Goal: Check status: Check status

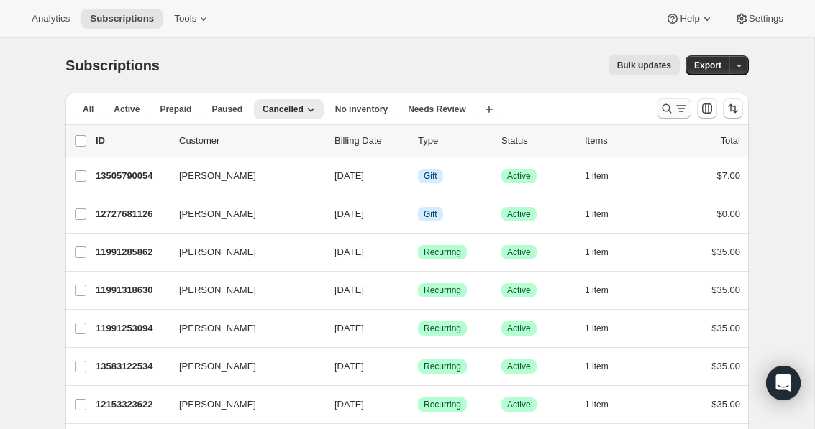
click at [675, 110] on icon "Search and filter results" at bounding box center [681, 108] width 14 height 14
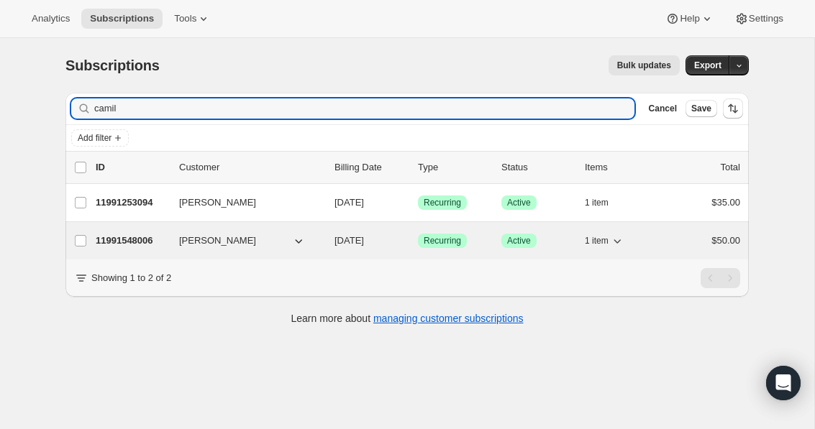
type input "camil"
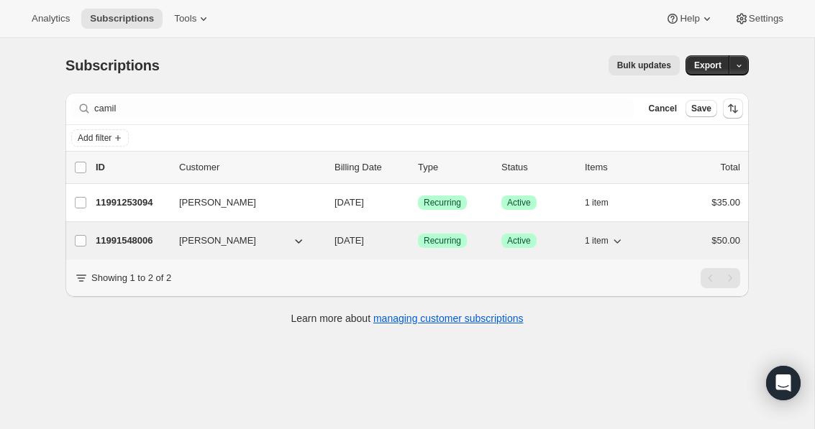
click at [124, 236] on p "11991548006" at bounding box center [132, 241] width 72 height 14
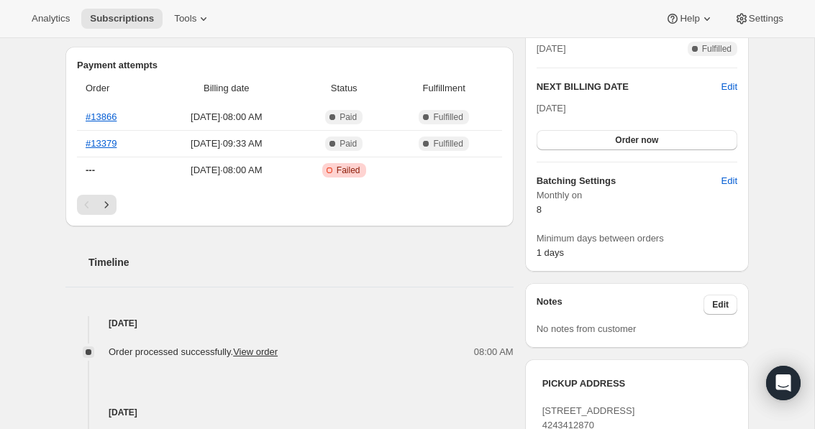
scroll to position [339, 0]
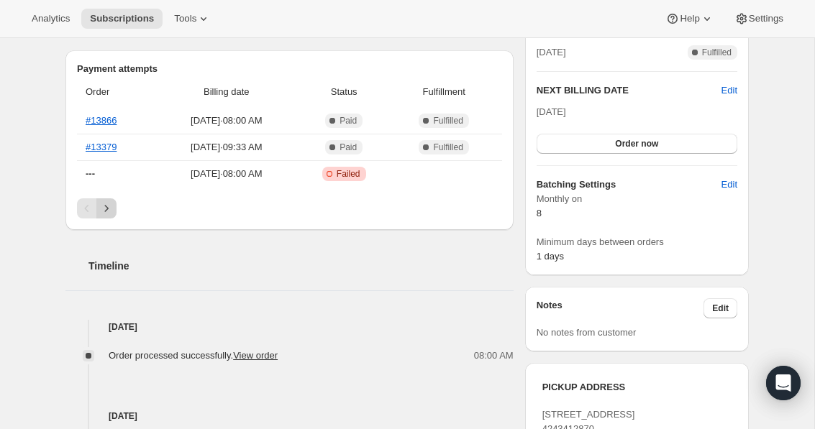
click at [103, 210] on icon "Next" at bounding box center [106, 208] width 14 height 14
click at [86, 209] on icon "Previous" at bounding box center [87, 208] width 14 height 14
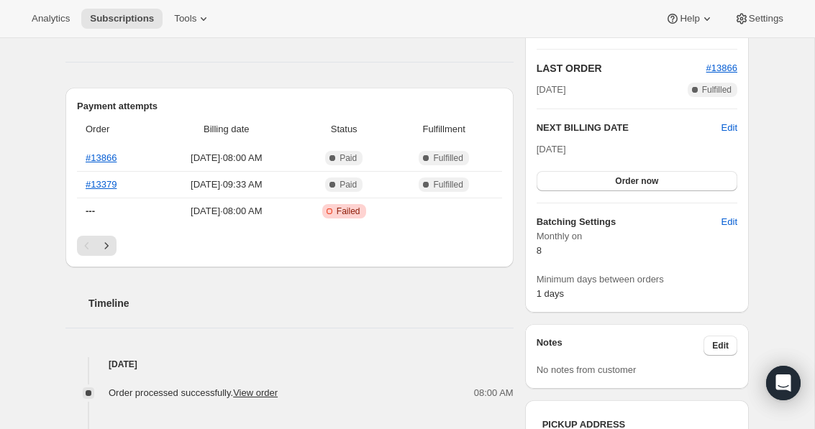
scroll to position [300, 0]
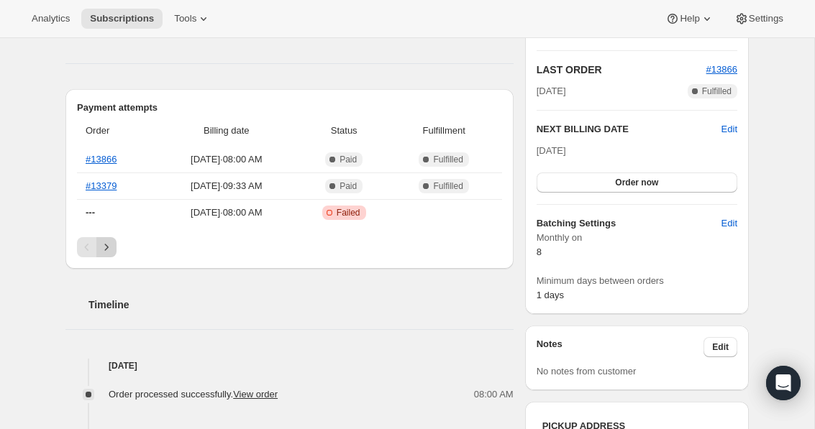
click at [108, 245] on icon "Next" at bounding box center [106, 247] width 14 height 14
click at [81, 245] on icon "Previous" at bounding box center [87, 247] width 14 height 14
drag, startPoint x: 147, startPoint y: 212, endPoint x: 305, endPoint y: 210, distance: 158.2
click at [305, 211] on tr "--- Aug 8, 2025 · 08:00 AM Critical Incomplete Failed" at bounding box center [289, 212] width 425 height 27
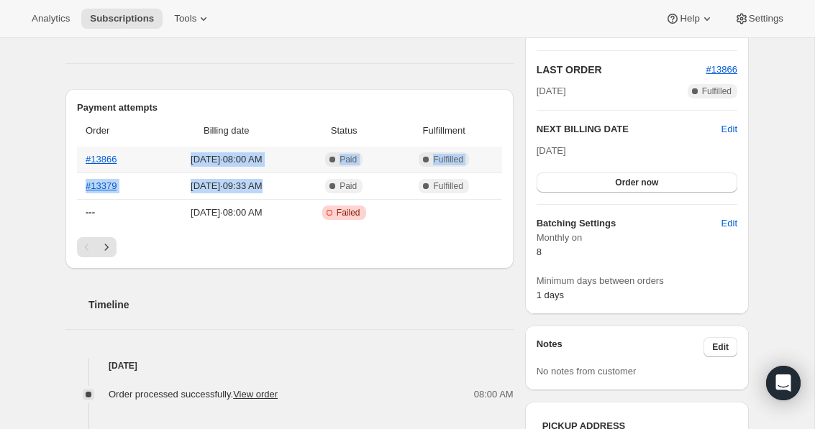
drag, startPoint x: 303, startPoint y: 188, endPoint x: 124, endPoint y: 160, distance: 180.6
click at [124, 160] on tbody "#13866 Sep 8, 2025 · 08:00 AM Complete Paid Complete Fulfilled #13379 Sep 1, 20…" at bounding box center [289, 186] width 425 height 79
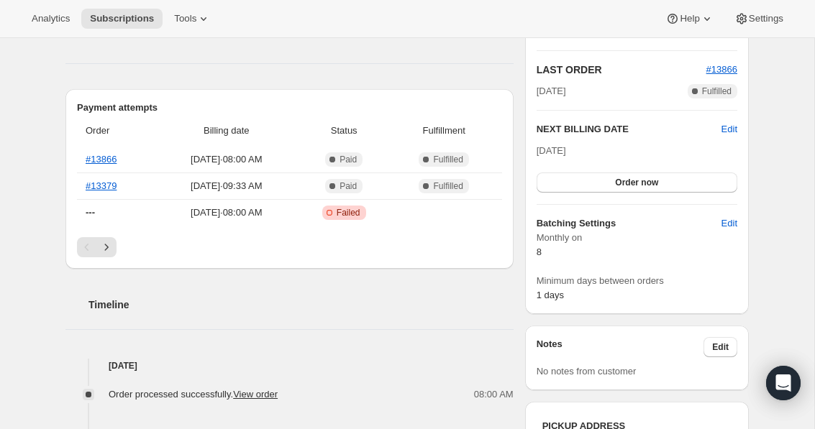
click at [3, 196] on div "Subscription #11991548006. This page is ready Subscription #11991548006 Success…" at bounding box center [407, 336] width 814 height 1197
drag, startPoint x: 198, startPoint y: 184, endPoint x: 243, endPoint y: 181, distance: 45.5
click at [243, 181] on span "Sep 1, 2025 · 09:33 AM" at bounding box center [227, 186] width 134 height 14
click at [32, 162] on div "Subscription #11991548006. This page is ready Subscription #11991548006 Success…" at bounding box center [407, 336] width 814 height 1197
click at [117, 19] on span "Subscriptions" at bounding box center [122, 19] width 64 height 12
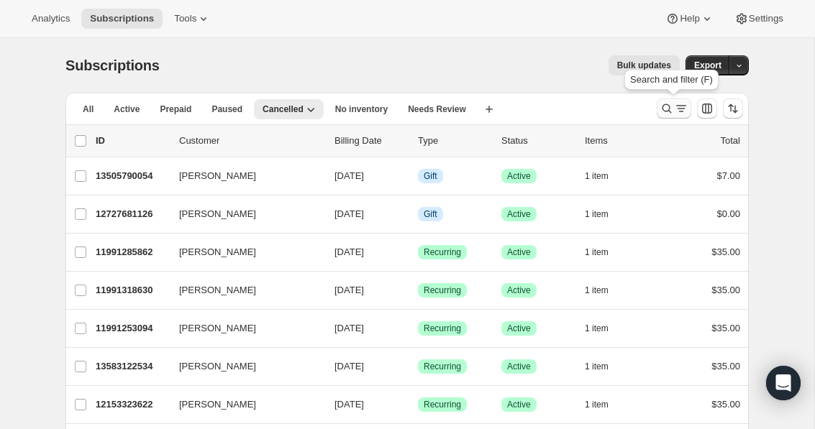
click at [664, 112] on icon "Search and filter results" at bounding box center [666, 108] width 14 height 14
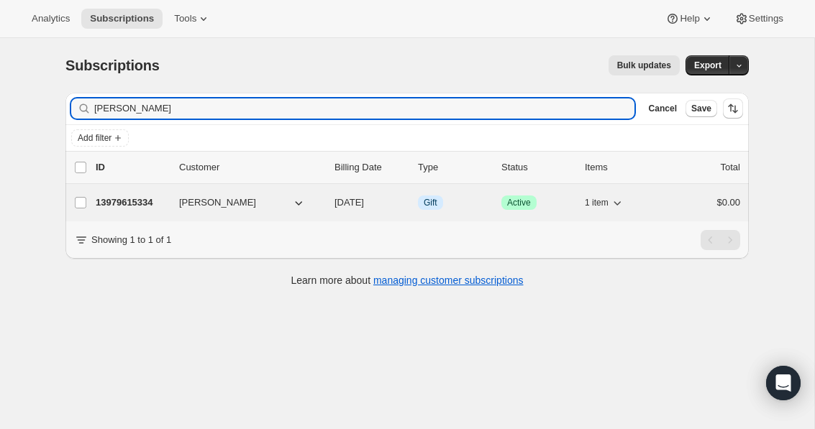
type input "[PERSON_NAME]"
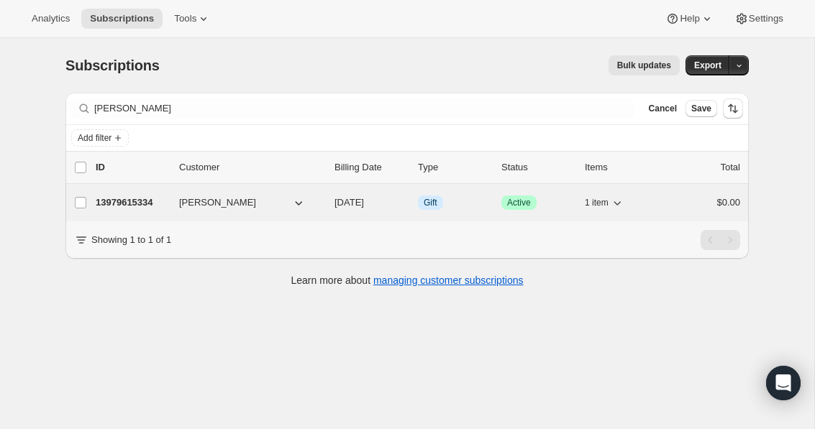
click at [127, 201] on p "13979615334" at bounding box center [132, 203] width 72 height 14
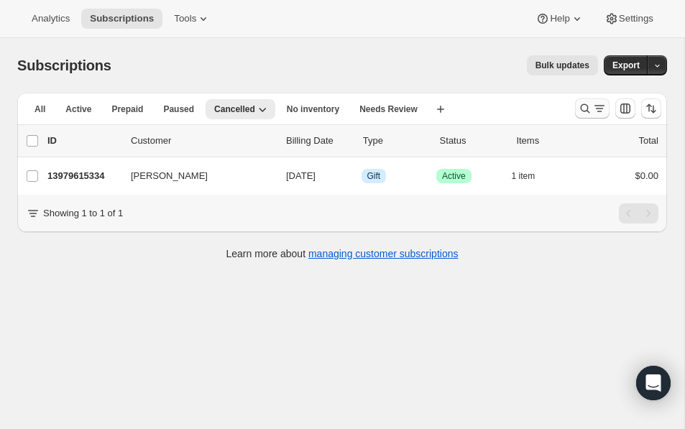
click at [601, 112] on icon "Search and filter results" at bounding box center [600, 108] width 14 height 14
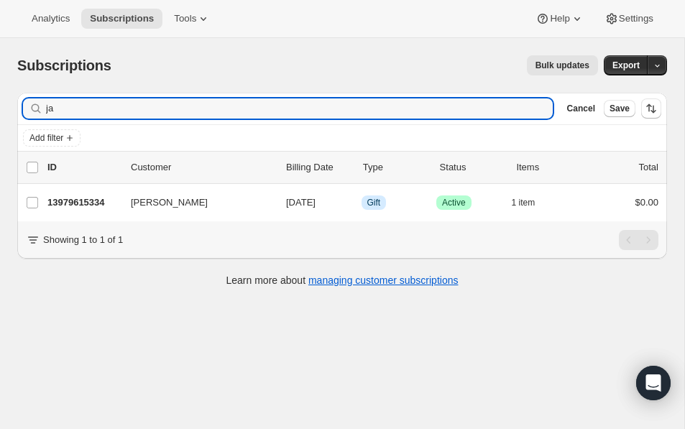
type input "j"
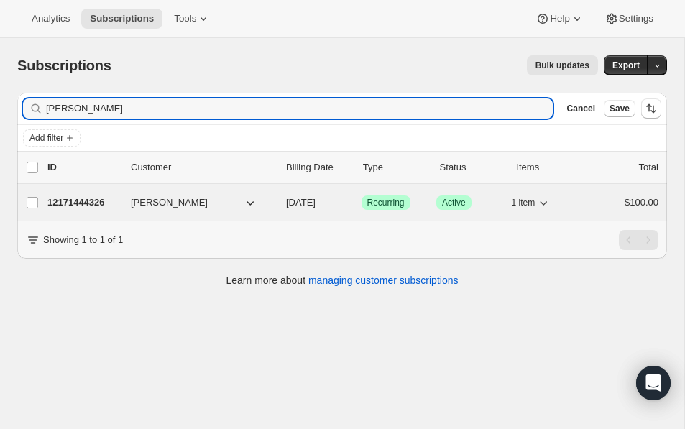
type input "[PERSON_NAME]"
click at [92, 210] on div "12171444326 [PERSON_NAME] [DATE] Success Recurring Success Active 1 item $100.00" at bounding box center [352, 203] width 611 height 20
